Goal: Task Accomplishment & Management: Use online tool/utility

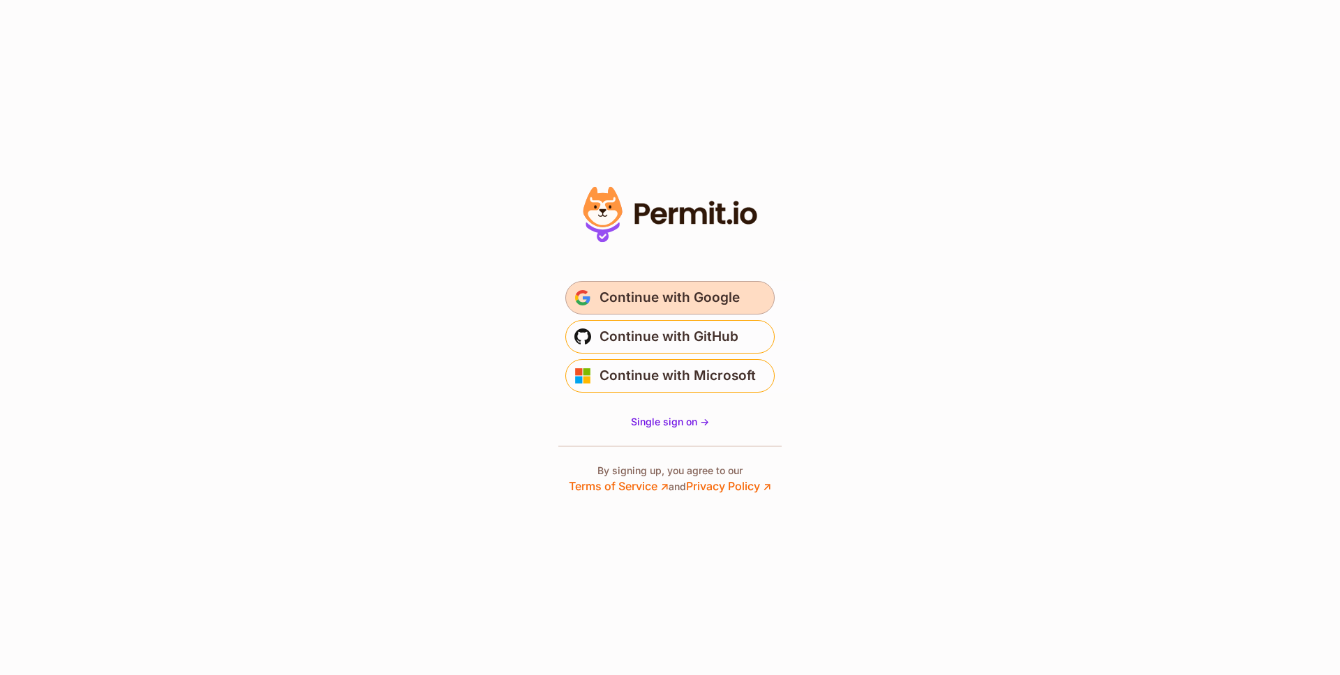
click at [689, 305] on span "Continue with Google" at bounding box center [669, 298] width 140 height 22
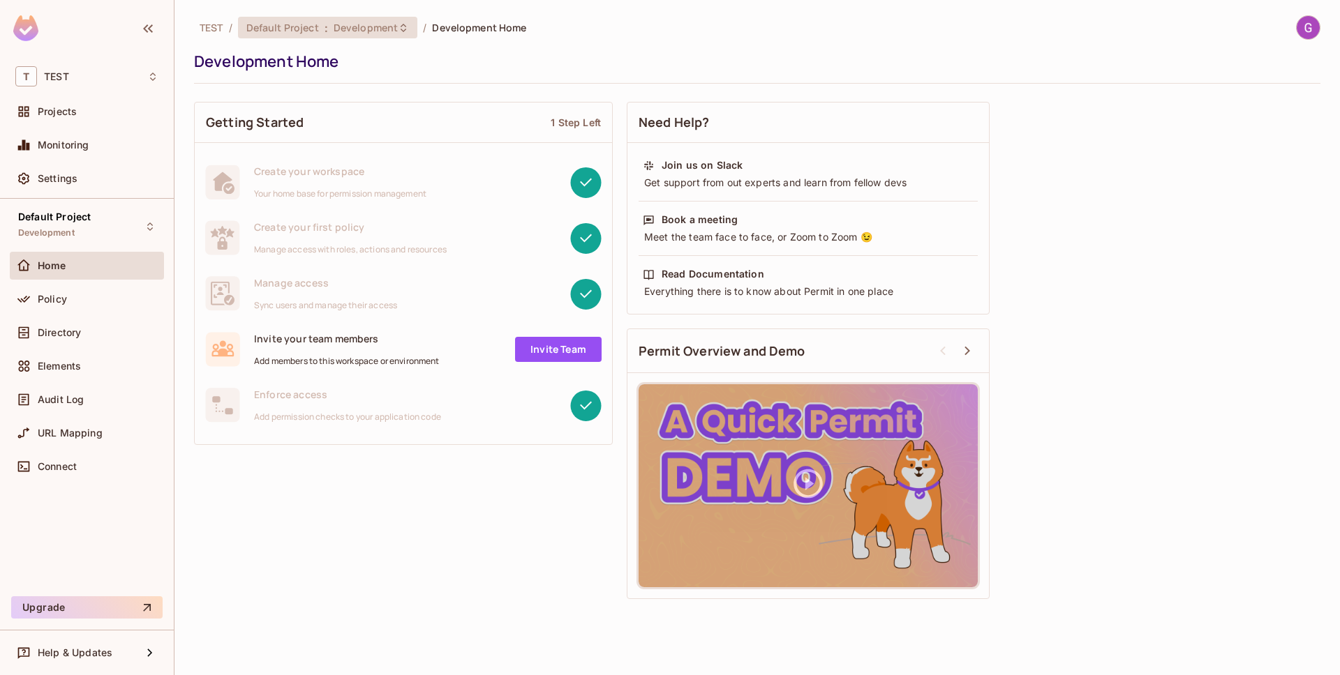
click at [410, 31] on div "Default Project : Development" at bounding box center [328, 28] width 180 height 22
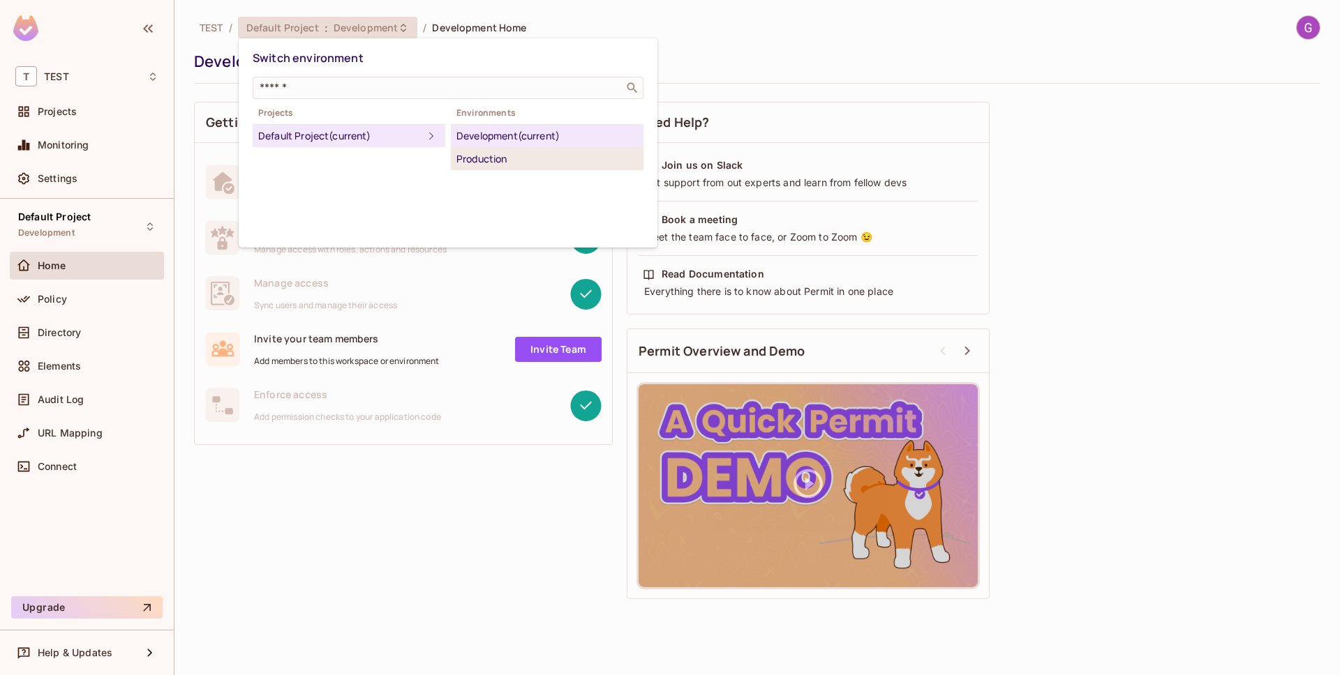
click at [504, 152] on div "Production" at bounding box center [546, 159] width 181 height 17
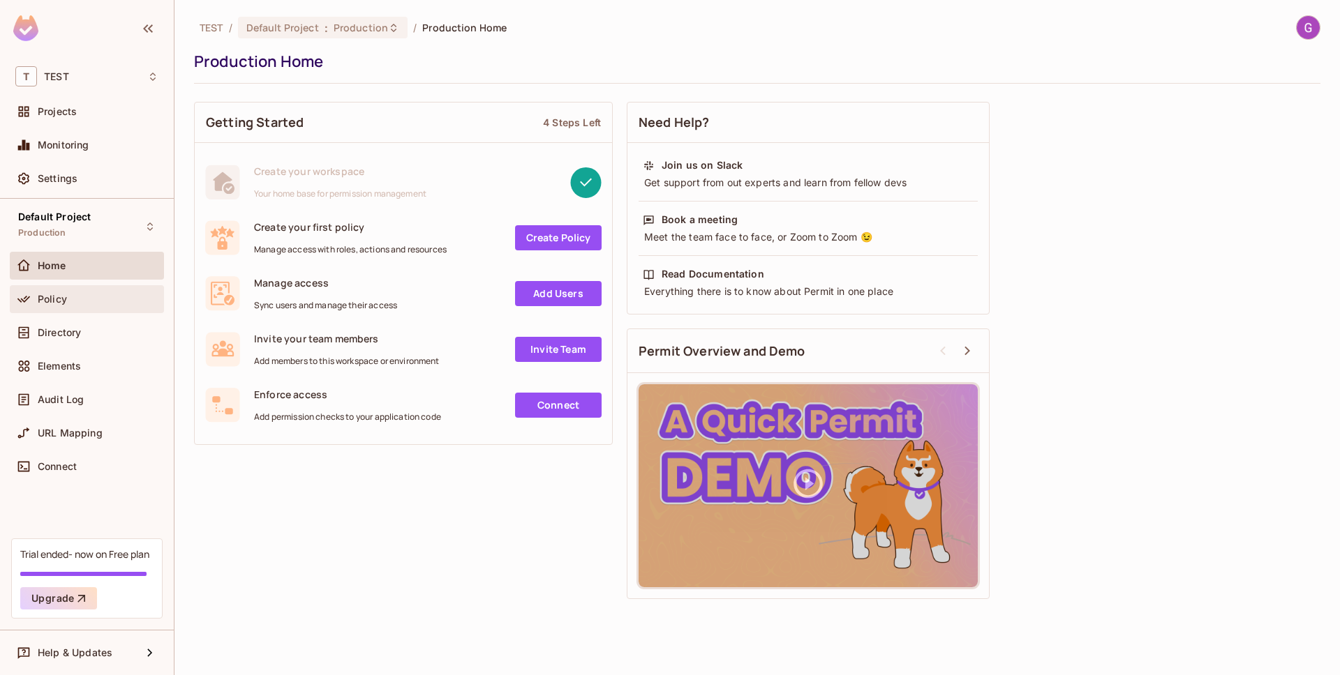
click at [66, 306] on div "Policy" at bounding box center [86, 299] width 143 height 17
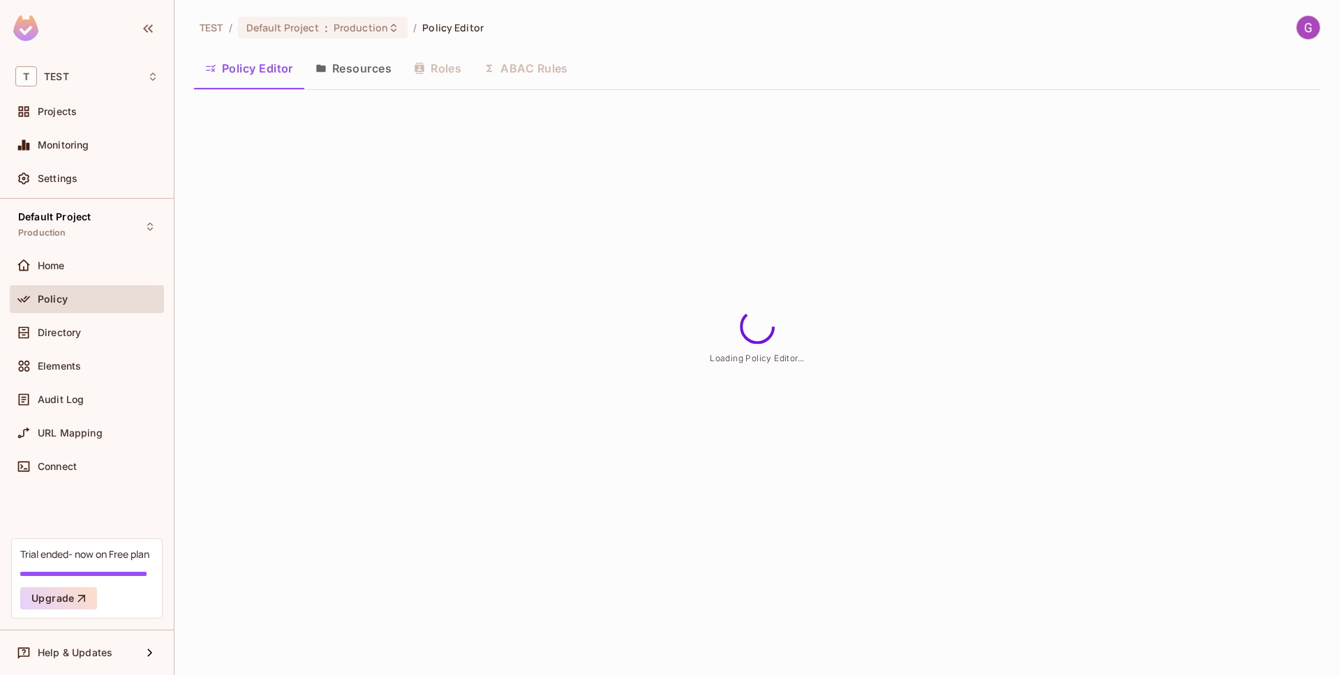
click at [384, 78] on button "Resources" at bounding box center [353, 68] width 98 height 35
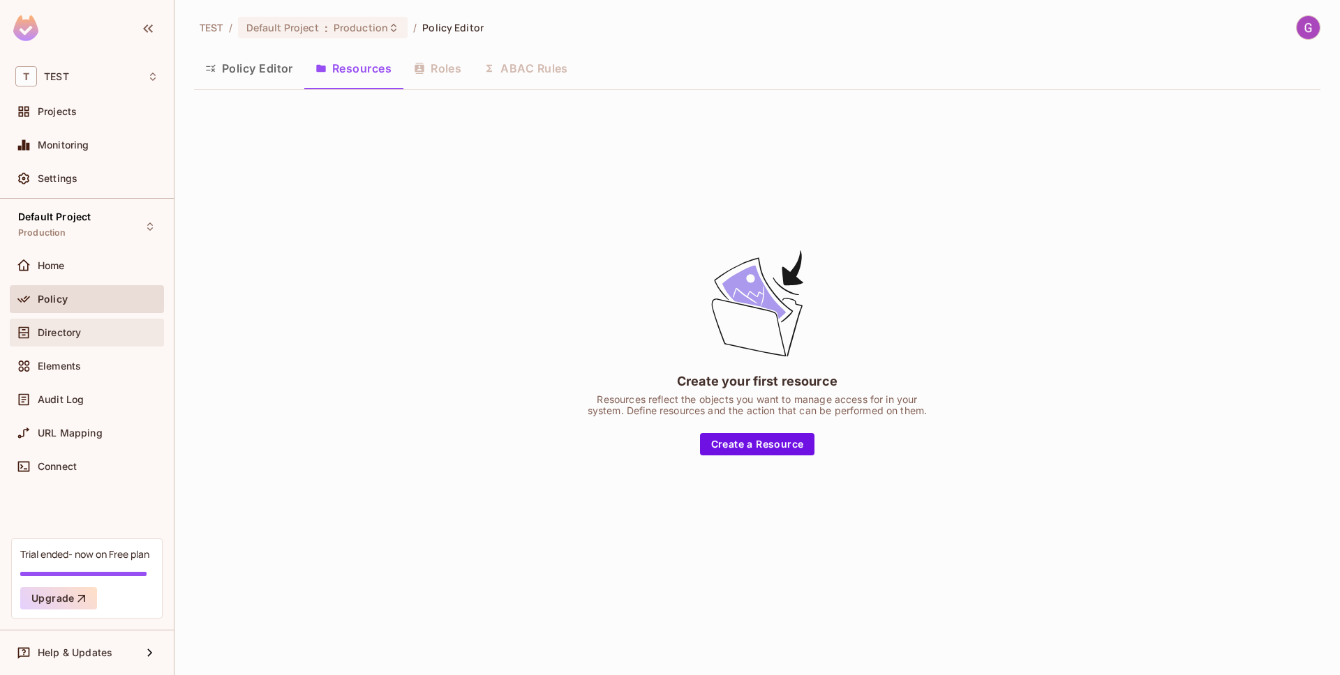
click at [119, 319] on div "Directory" at bounding box center [87, 333] width 154 height 28
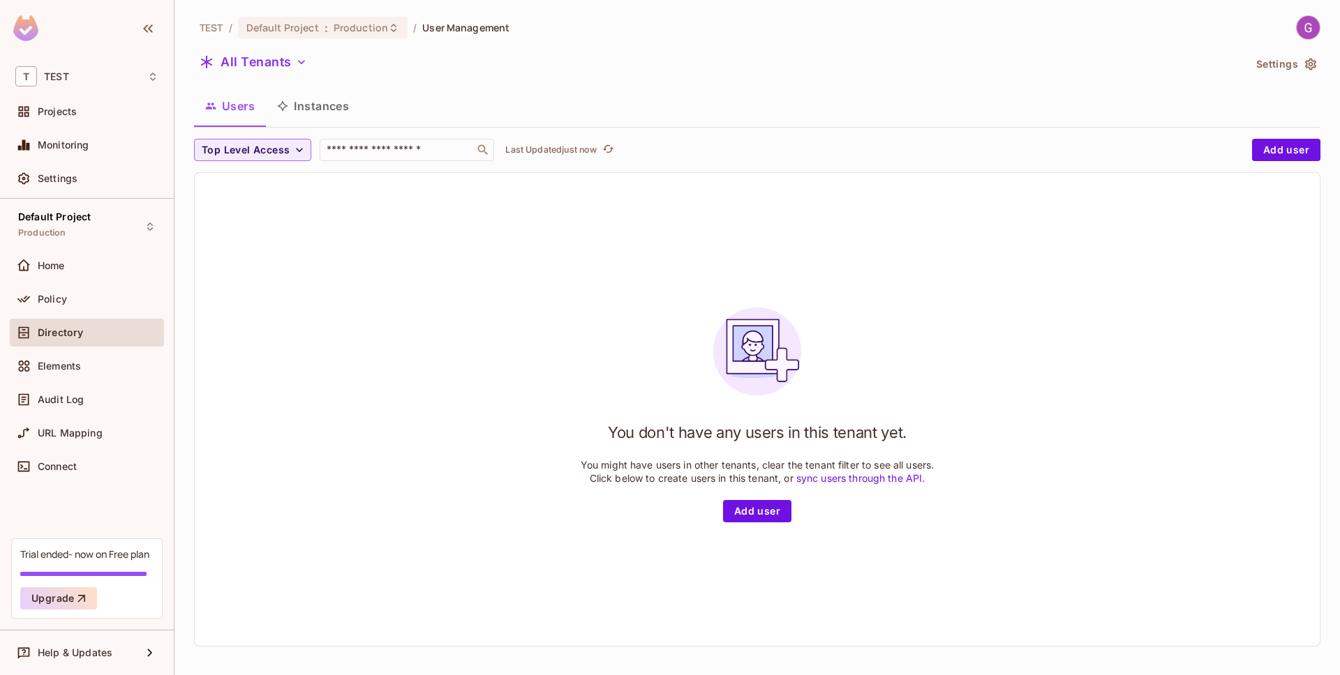
click at [1310, 25] on img at bounding box center [1307, 27] width 23 height 23
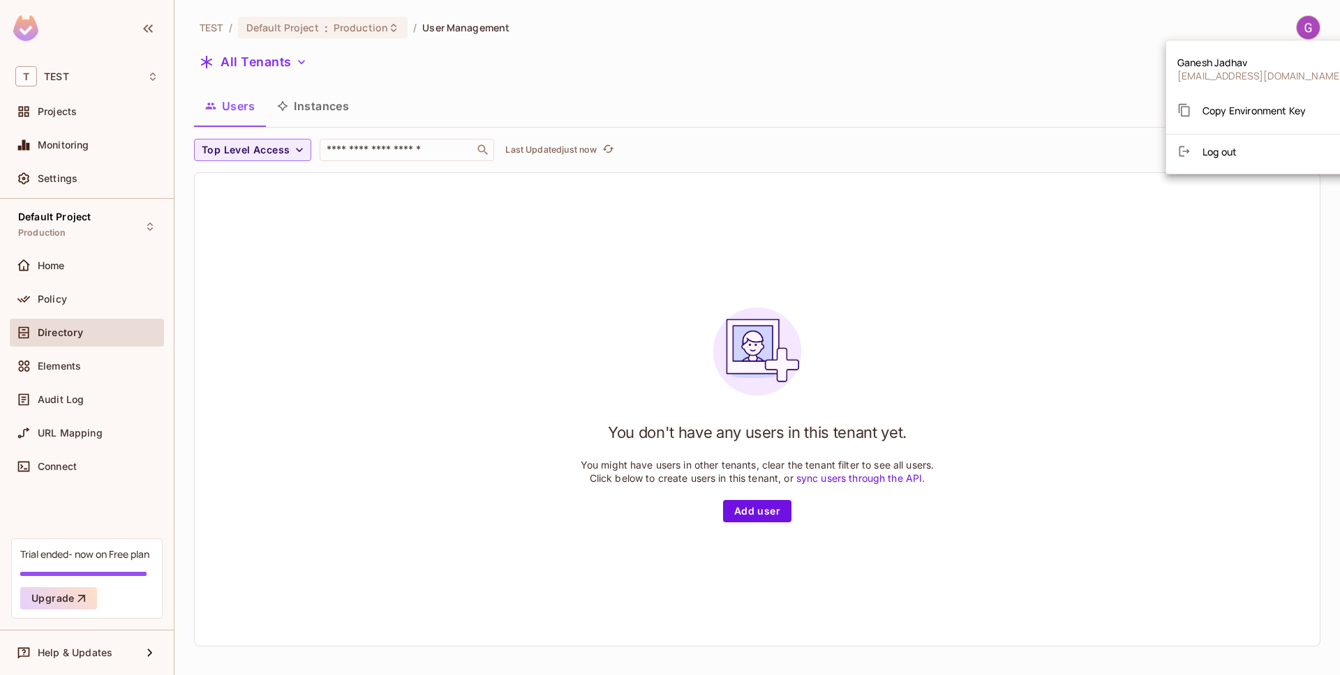
click at [1239, 147] on li "Log out" at bounding box center [1260, 151] width 188 height 22
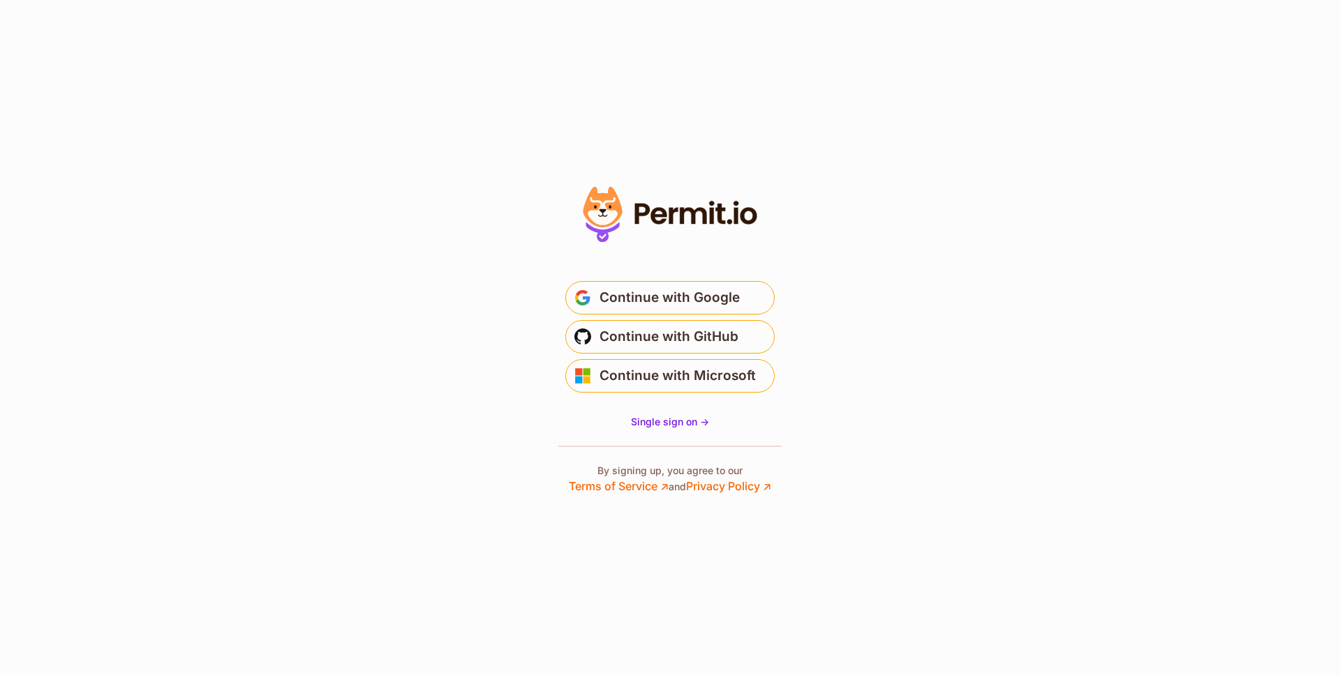
click at [691, 299] on span "Continue with Google" at bounding box center [669, 298] width 140 height 22
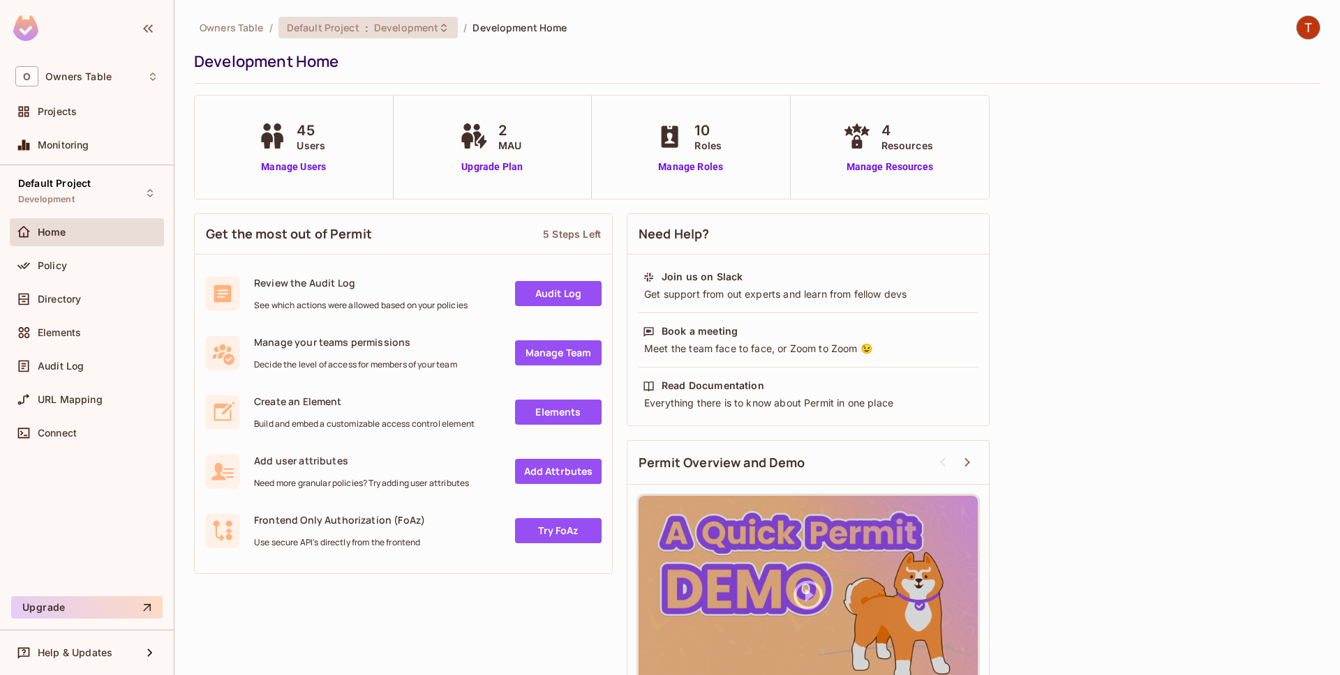
click at [442, 31] on icon at bounding box center [444, 27] width 6 height 8
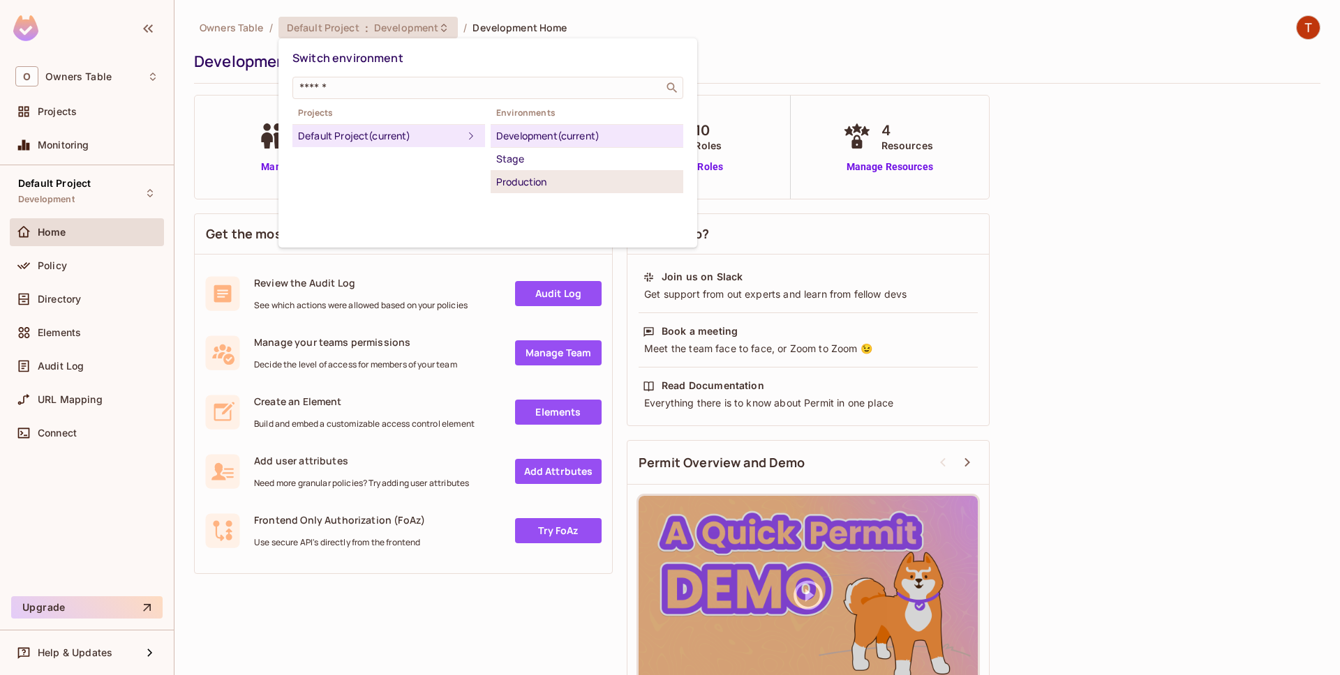
click at [544, 182] on div "Production" at bounding box center [586, 182] width 181 height 17
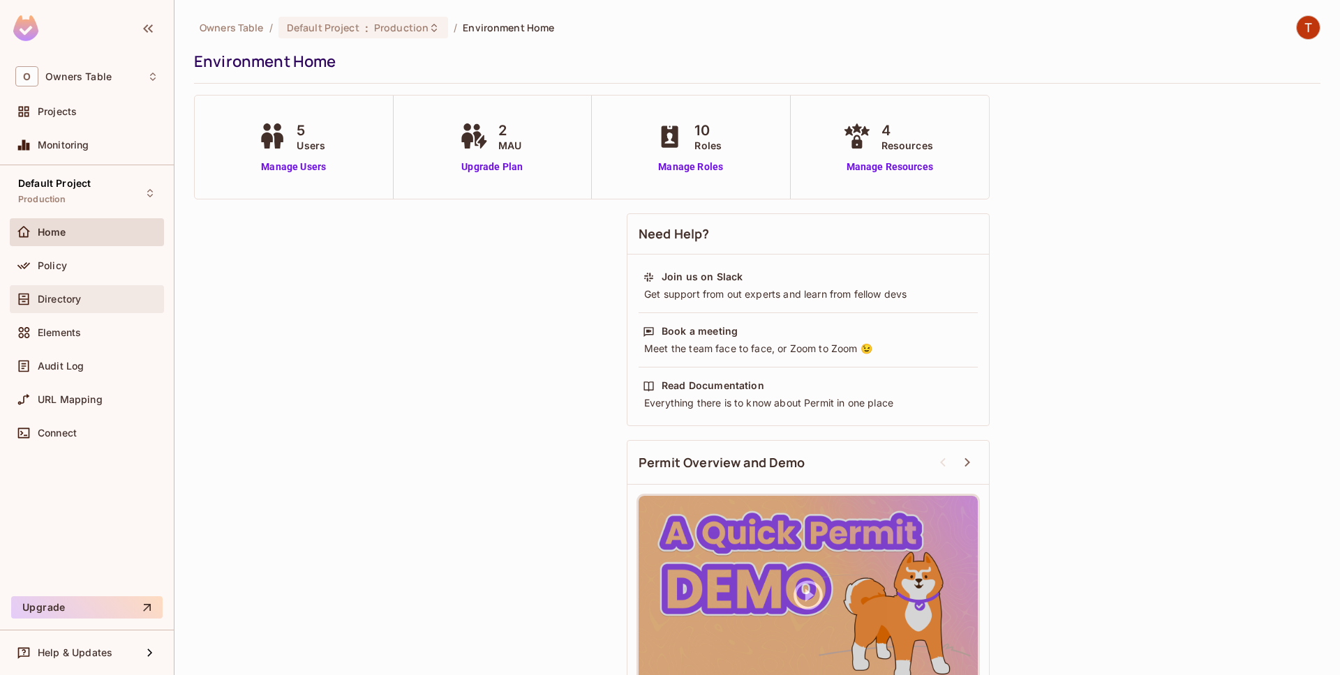
click at [89, 301] on div "Directory" at bounding box center [98, 299] width 121 height 11
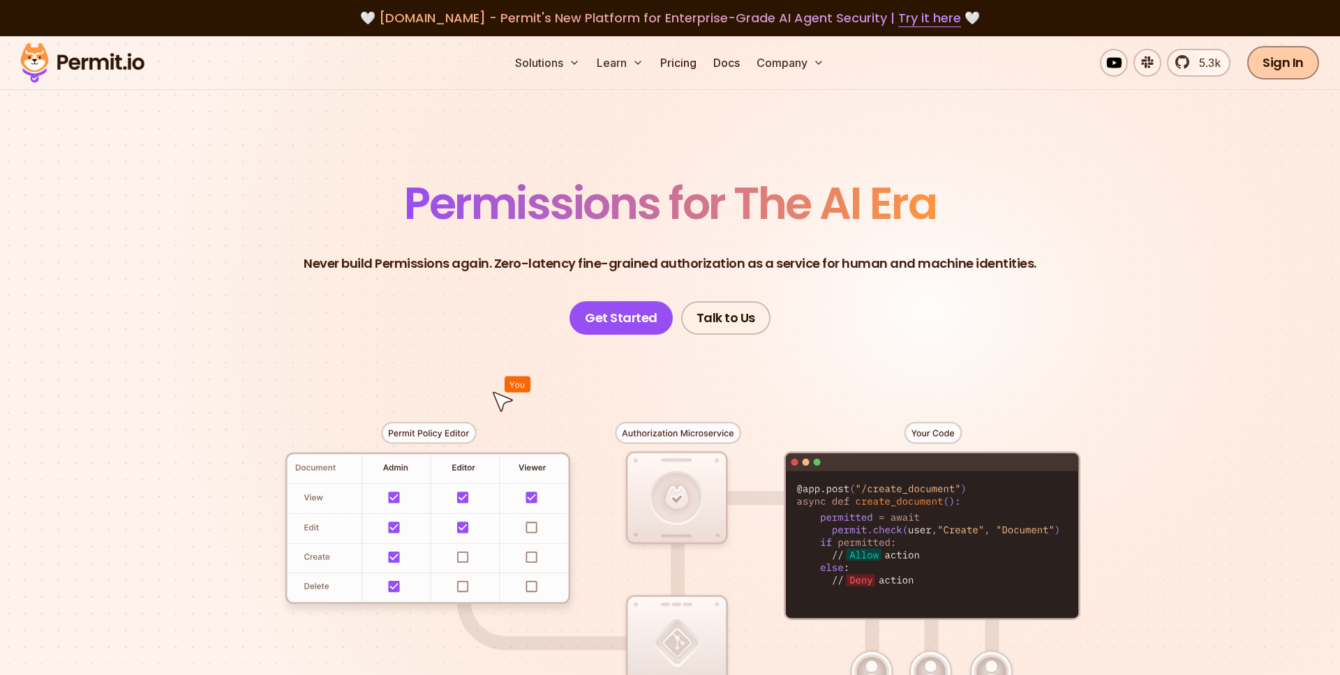
click at [1263, 55] on link "Sign In" at bounding box center [1283, 62] width 72 height 33
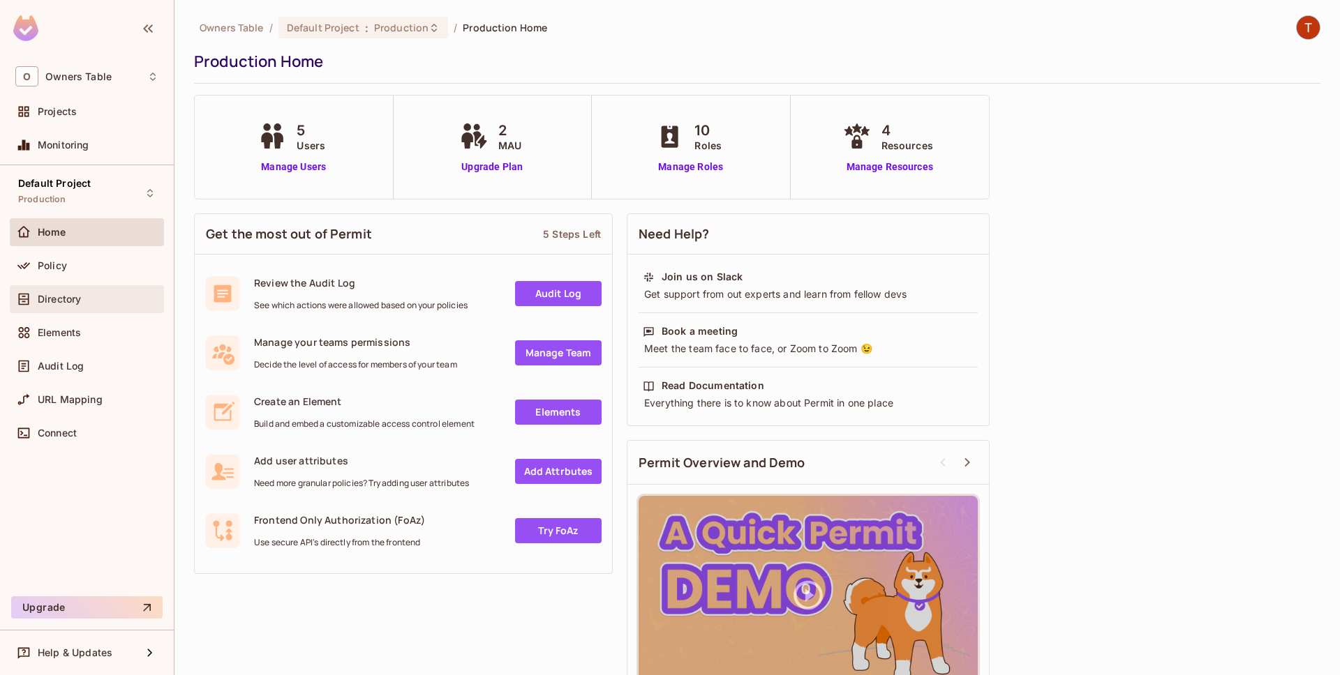
click at [70, 295] on span "Directory" at bounding box center [59, 299] width 43 height 11
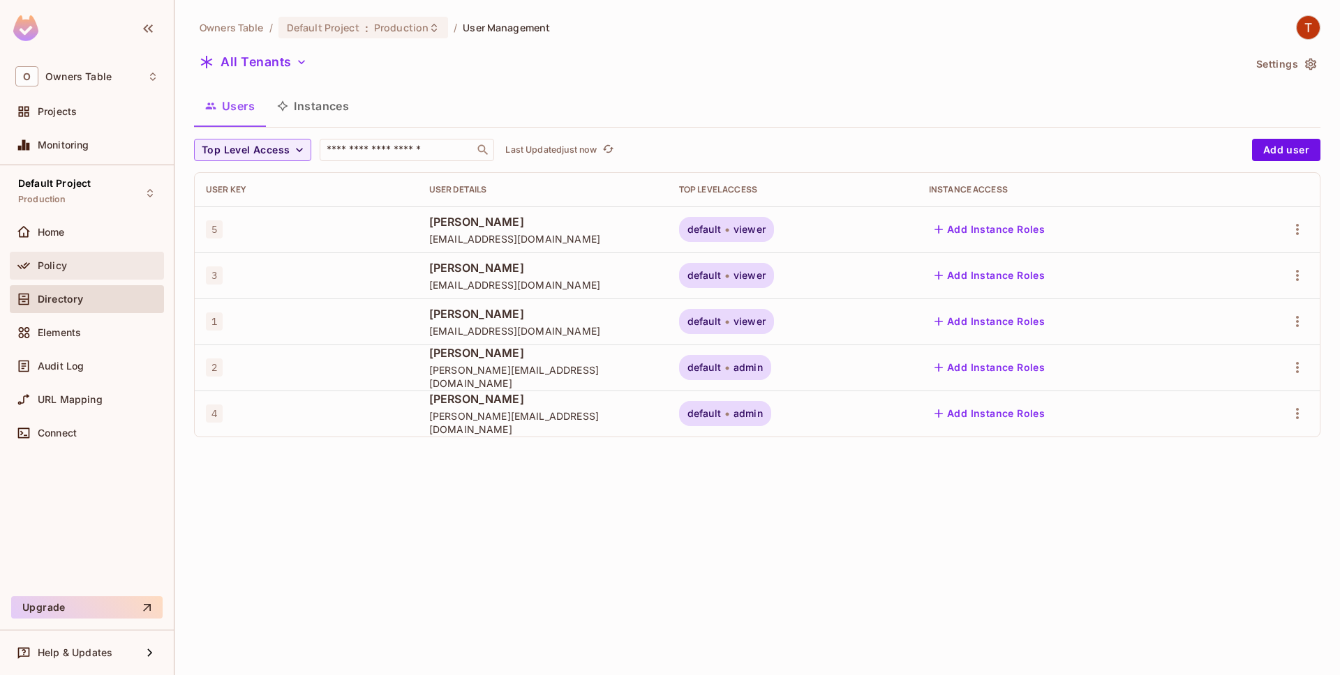
click at [66, 268] on span "Policy" at bounding box center [52, 265] width 29 height 11
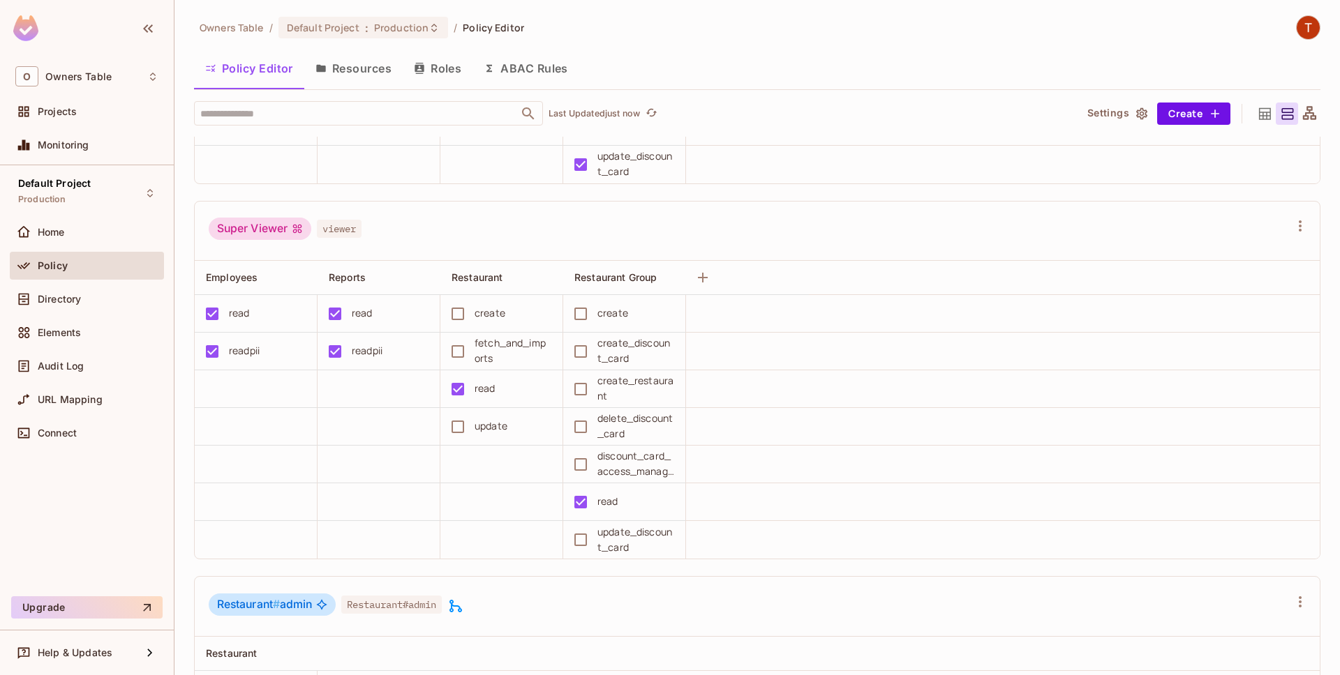
scroll to position [318, 0]
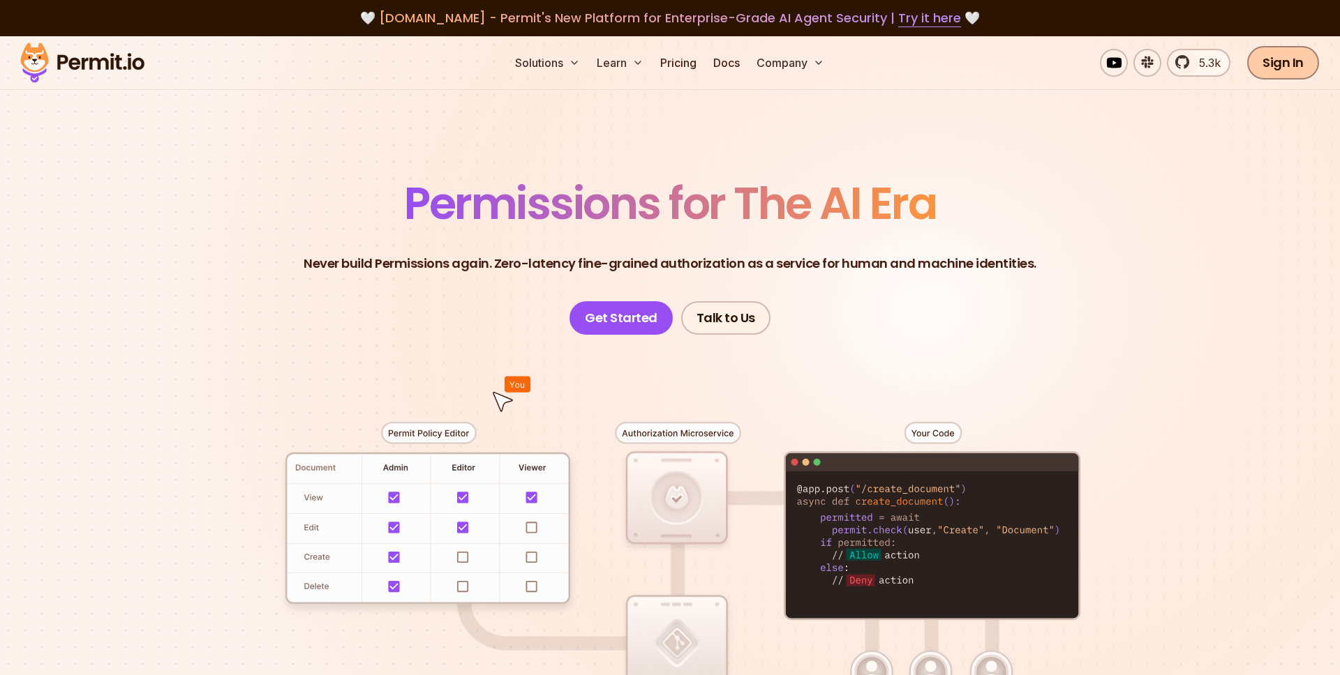
click at [1293, 76] on link "Sign In" at bounding box center [1283, 62] width 72 height 33
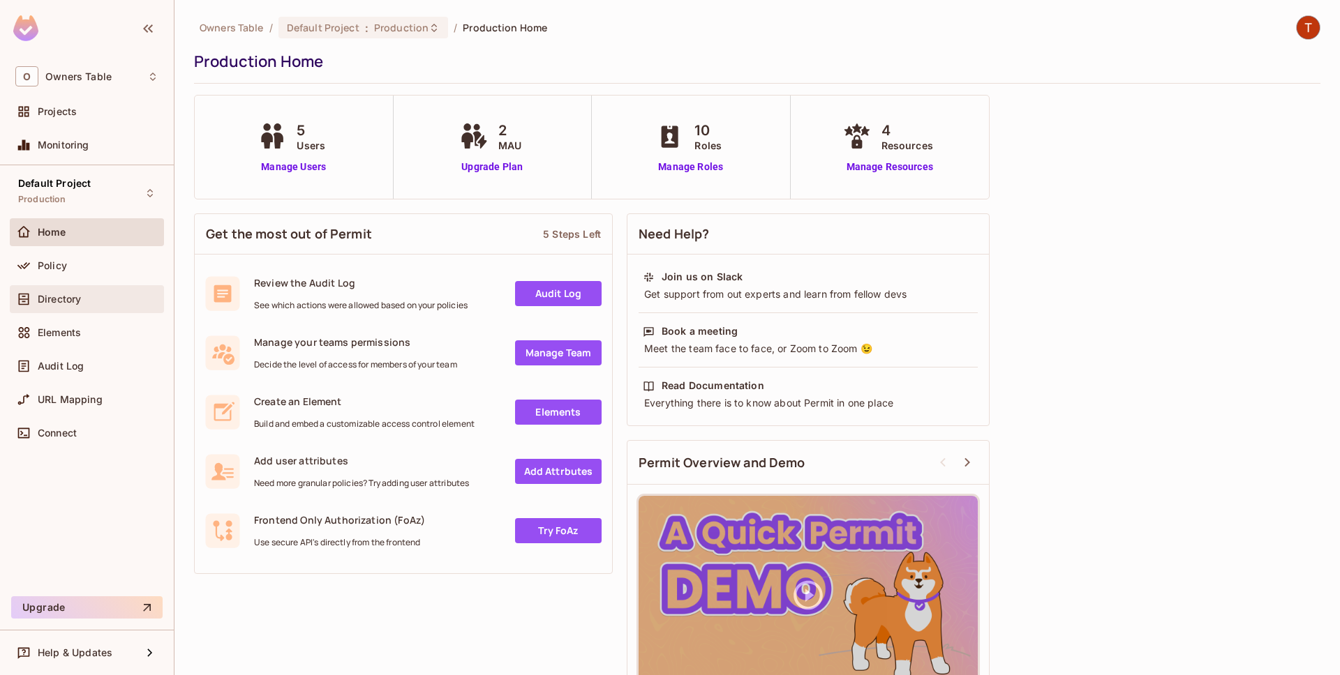
click at [110, 309] on div "Directory" at bounding box center [87, 299] width 154 height 28
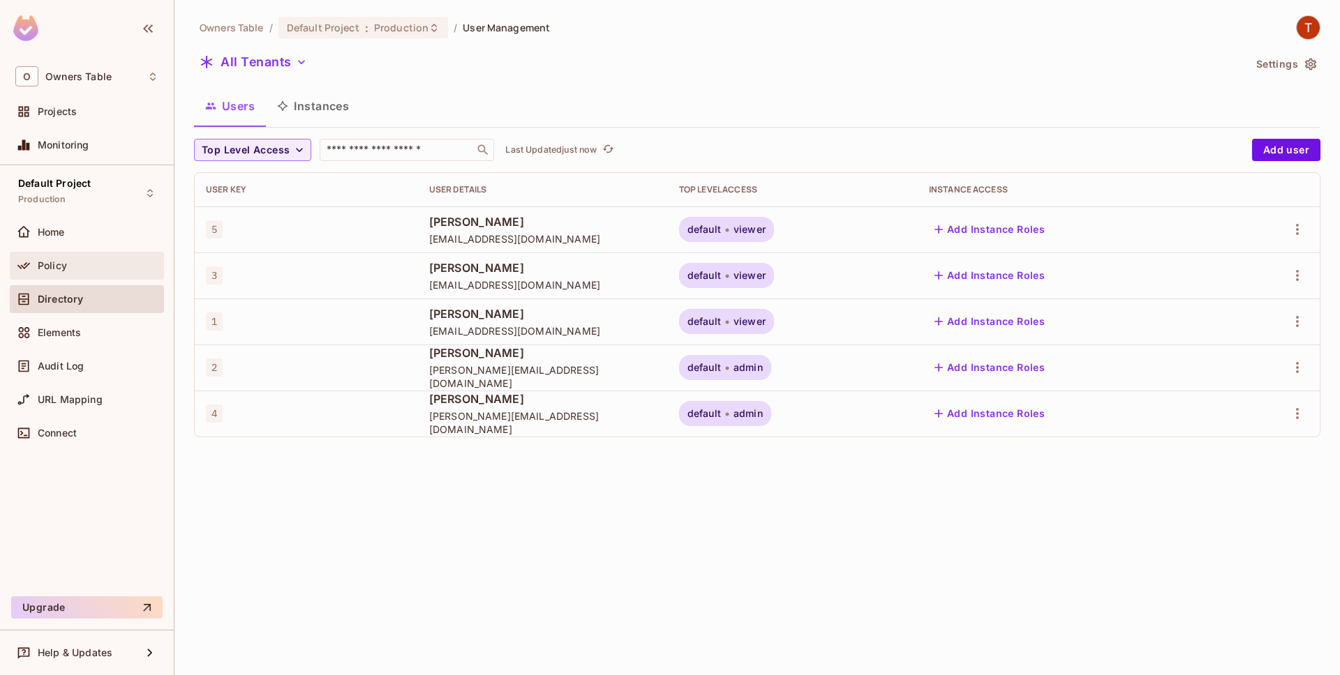
click at [93, 269] on div "Policy" at bounding box center [98, 265] width 121 height 11
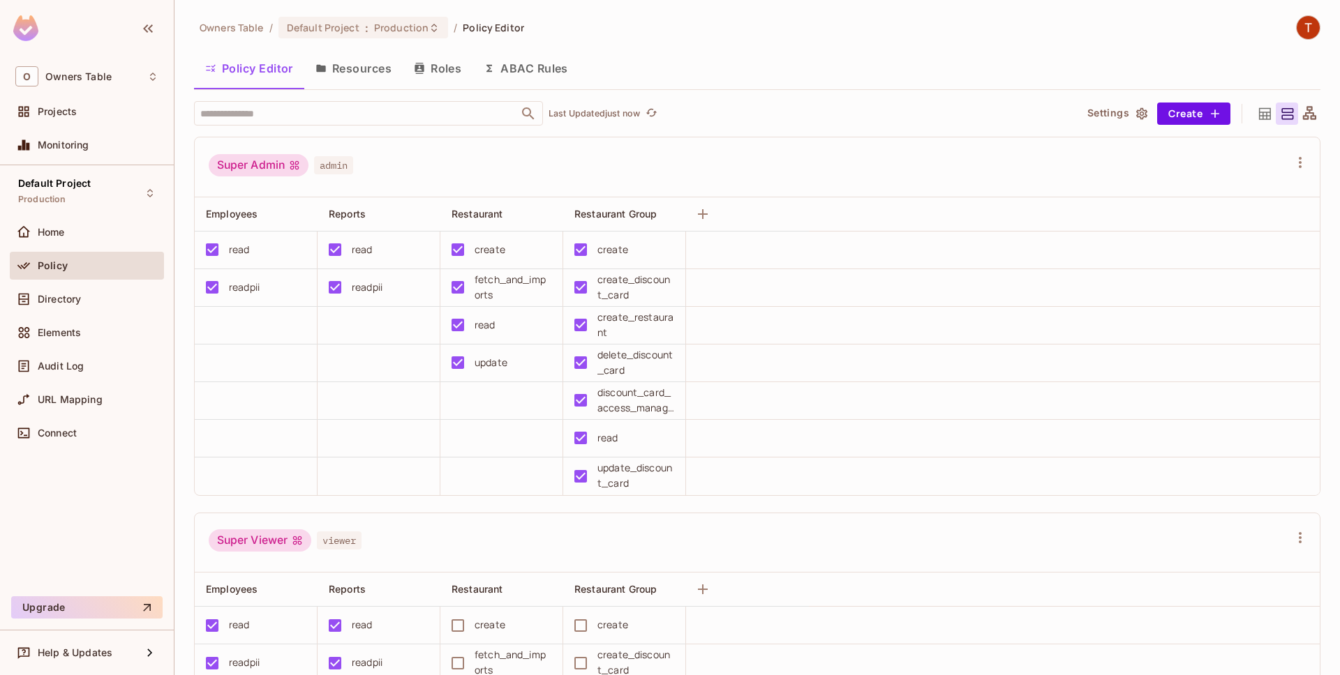
click at [350, 82] on button "Resources" at bounding box center [353, 68] width 98 height 35
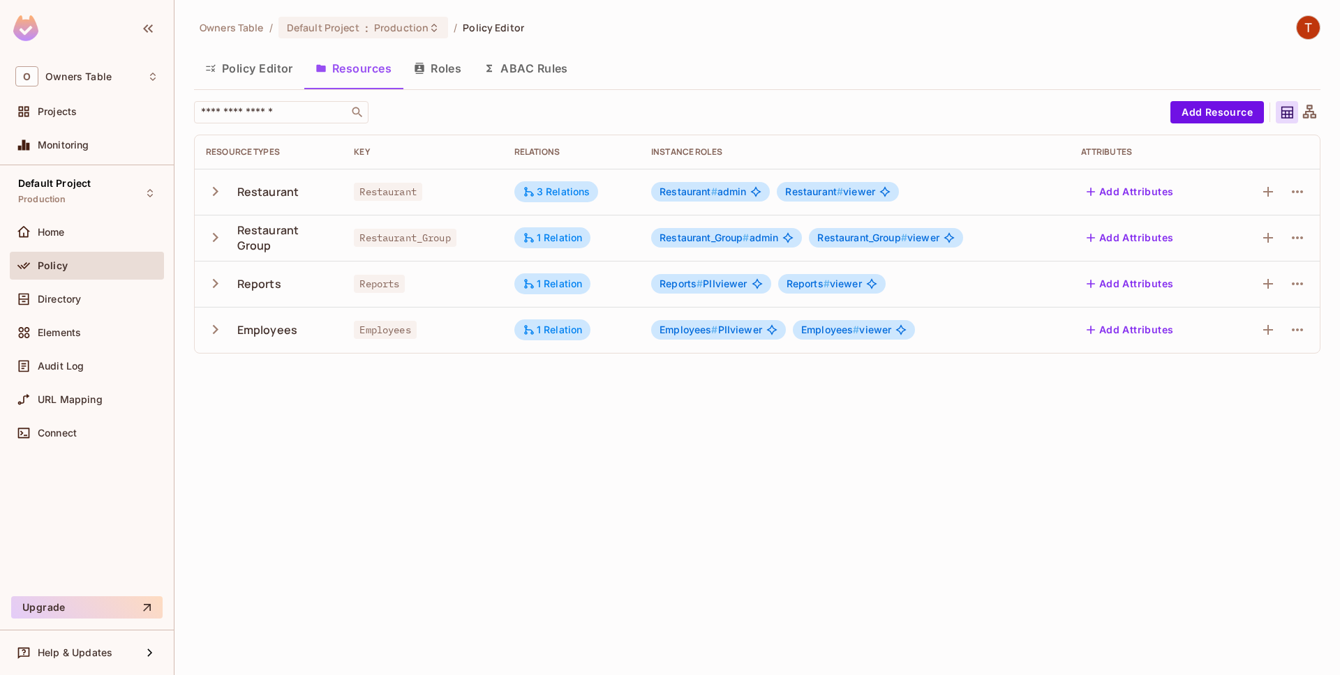
click at [219, 239] on icon "button" at bounding box center [215, 237] width 19 height 19
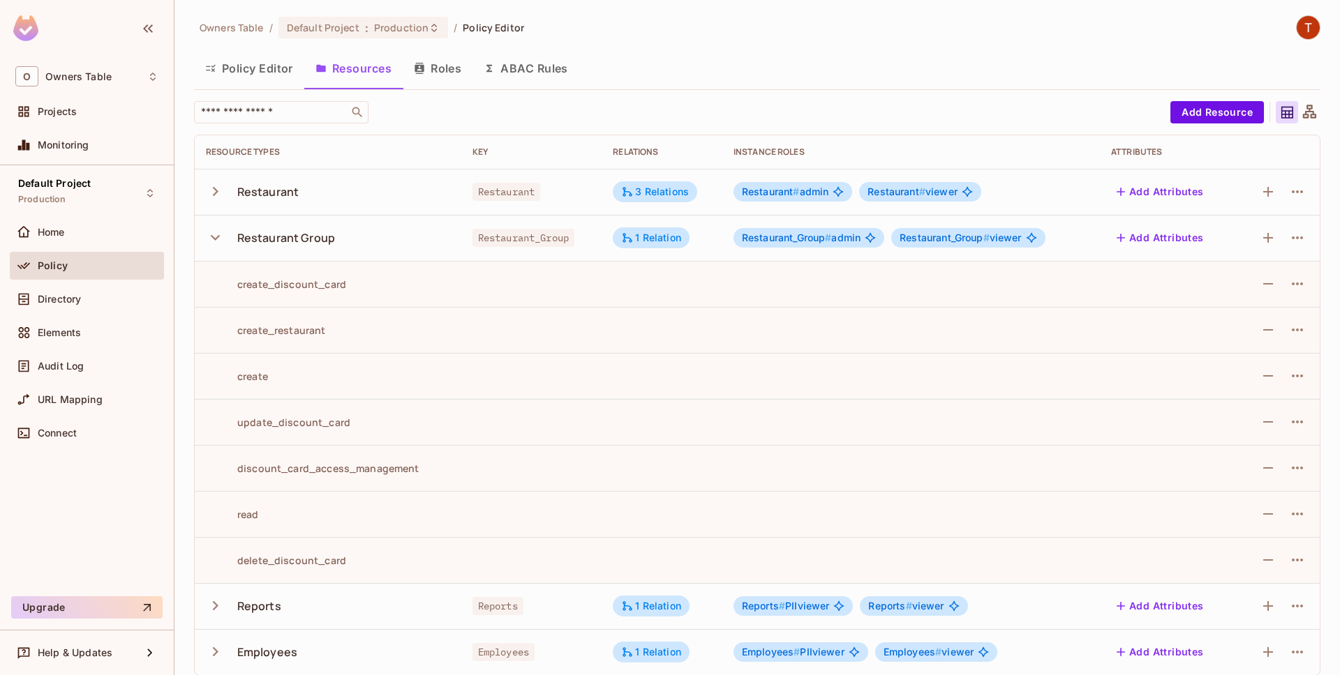
click at [248, 68] on button "Policy Editor" at bounding box center [249, 68] width 110 height 35
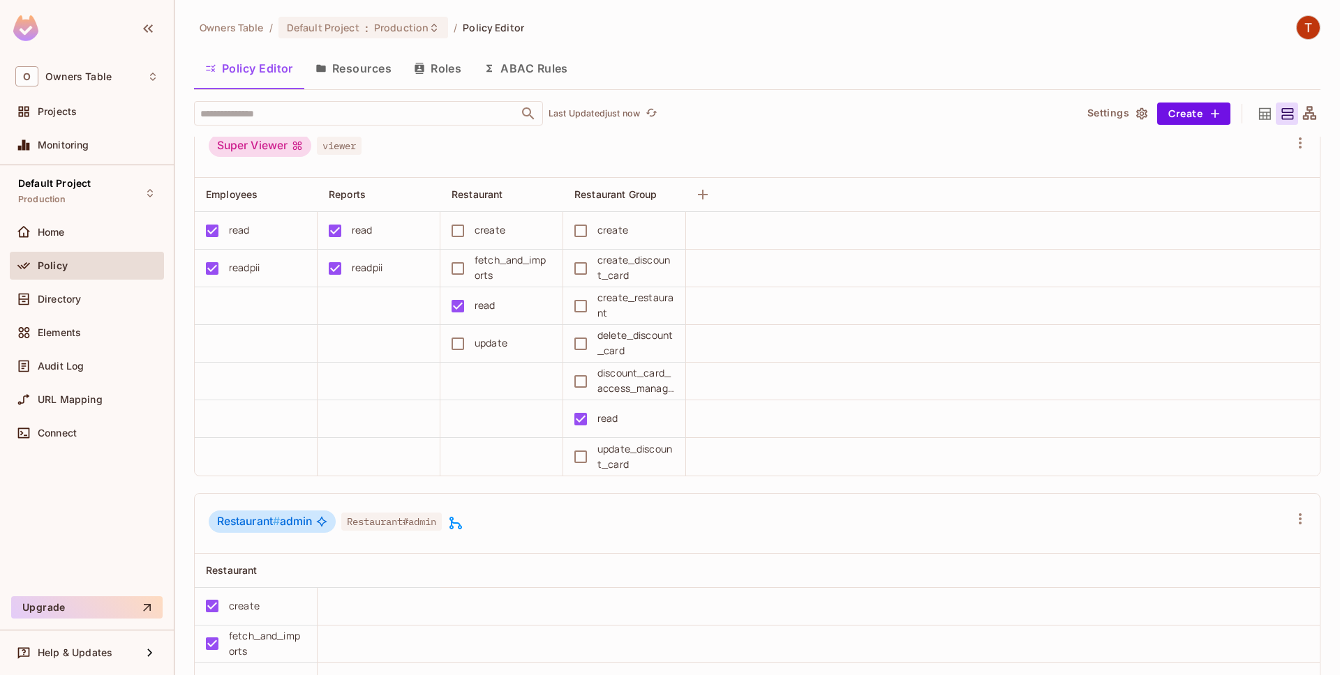
scroll to position [557, 0]
